Goal: Information Seeking & Learning: Learn about a topic

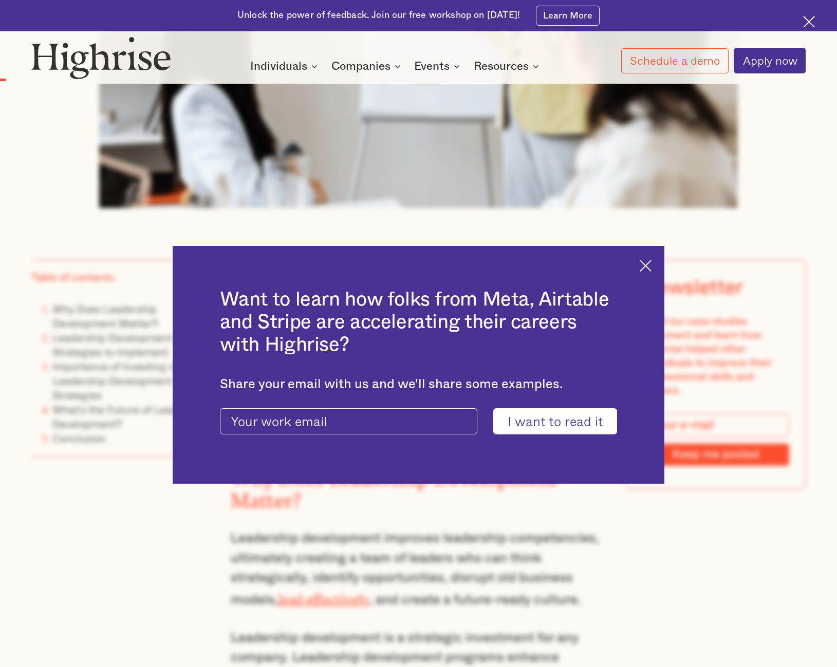
scroll to position [616, 0]
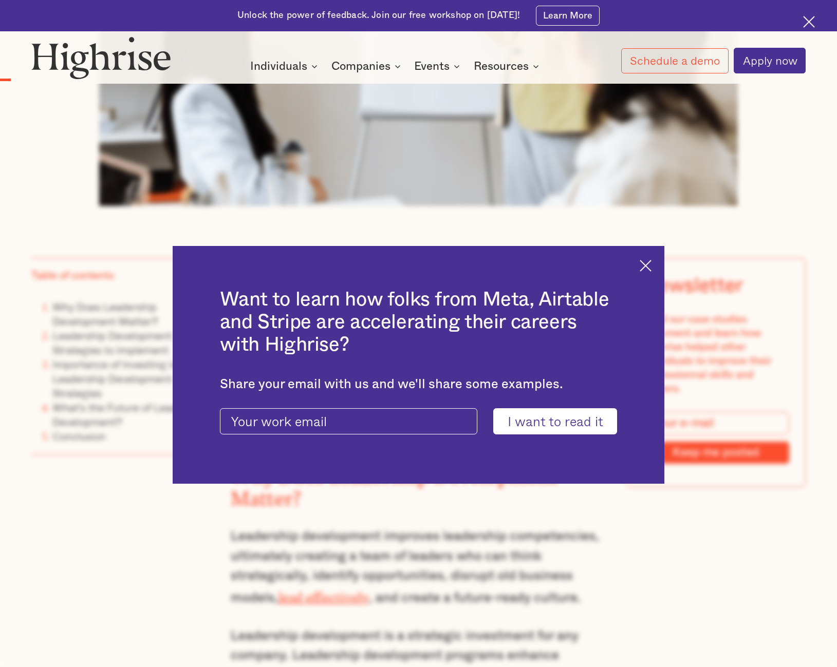
click at [650, 267] on img at bounding box center [646, 266] width 12 height 12
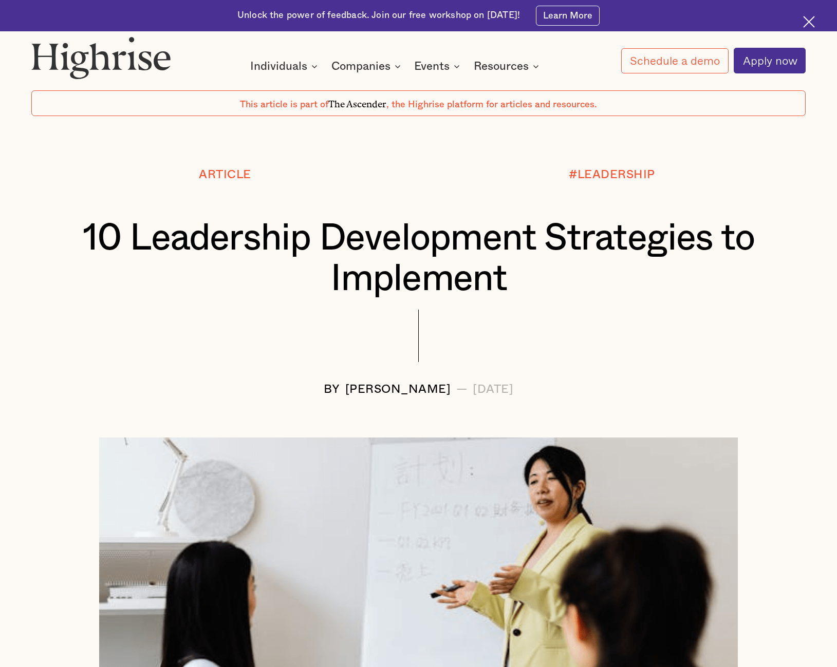
scroll to position [0, 0]
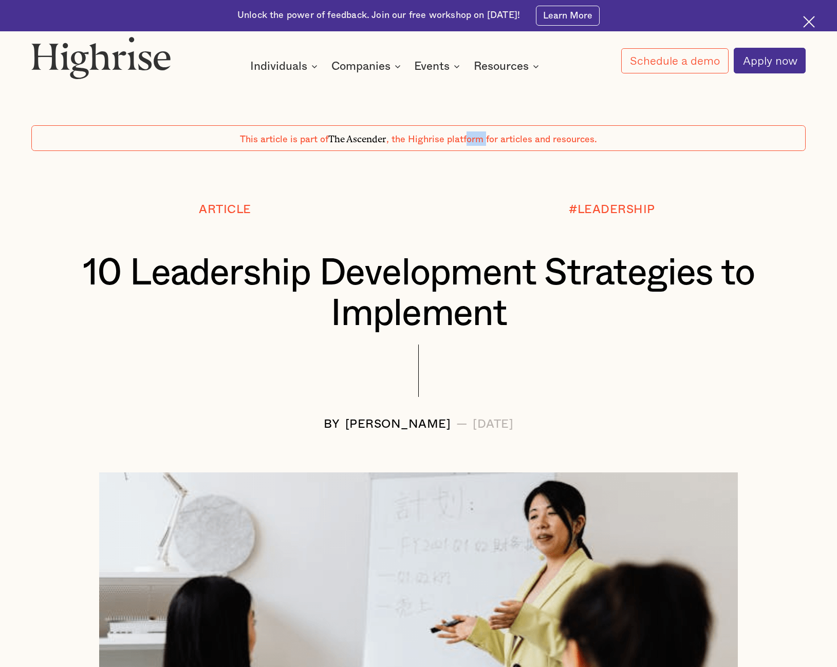
click at [487, 138] on span ", the Highrise platform for articles and resources." at bounding box center [491, 139] width 211 height 9
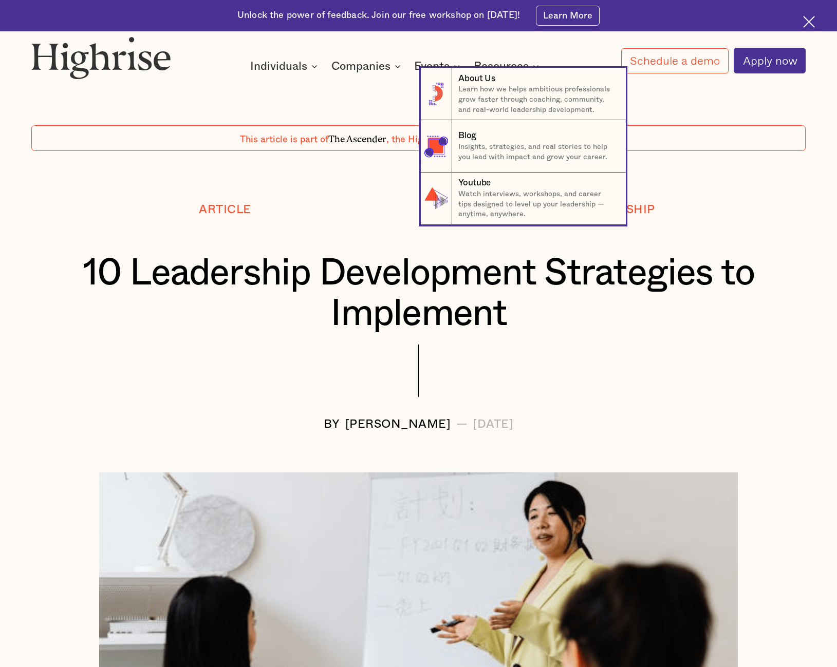
click at [534, 67] on icon at bounding box center [536, 66] width 12 height 12
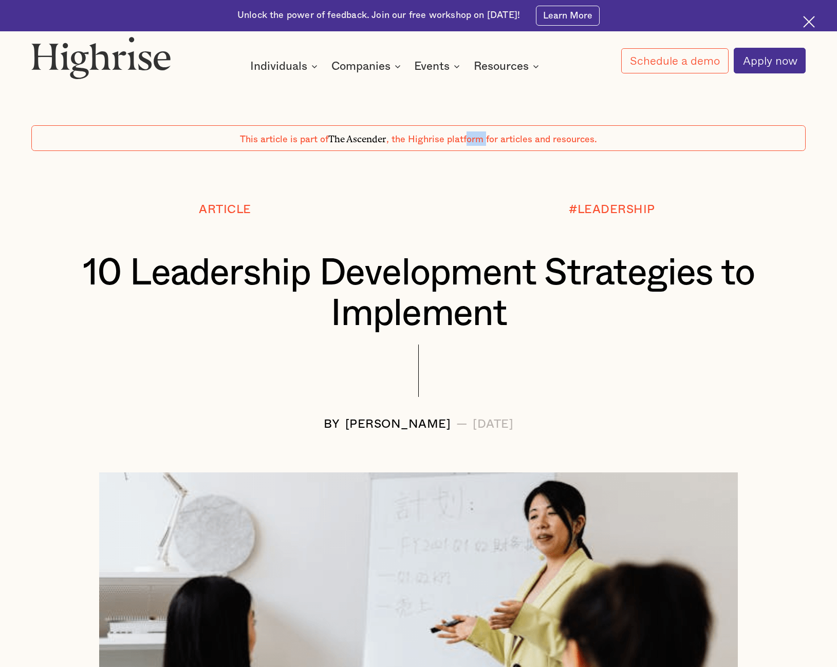
click at [537, 65] on icon at bounding box center [536, 66] width 12 height 12
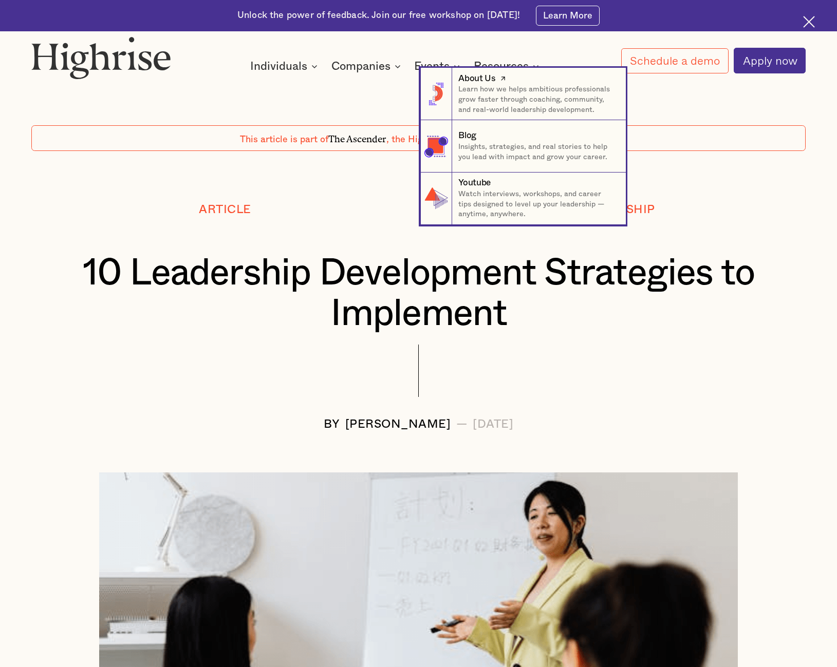
click at [508, 99] on p "Learn how we helps ambitious professionals grow faster through coaching, commun…" at bounding box center [536, 100] width 157 height 31
